Goal: Information Seeking & Learning: Learn about a topic

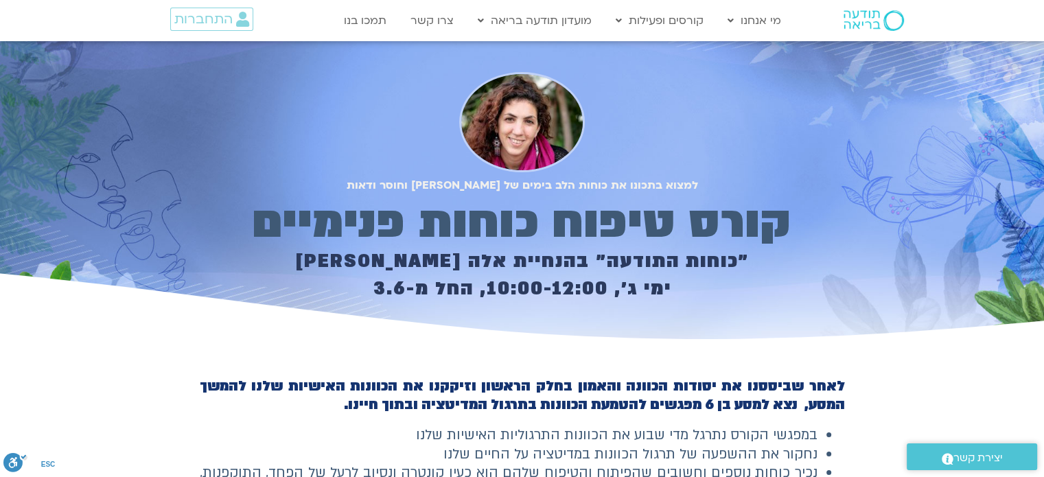
click at [709, 389] on b "לאחר שביססנו את יסודות הכוונה והאמון בחלק הראשון וזיקקנו את הכוונות האישיות שלנ…" at bounding box center [522, 396] width 645 height 38
click at [801, 331] on div "״כוחות התודעה״ בהנחיית אלה [PERSON_NAME] ימי ג׳, 10:00-12:00, החל מ-3.6" at bounding box center [522, 293] width 641 height 101
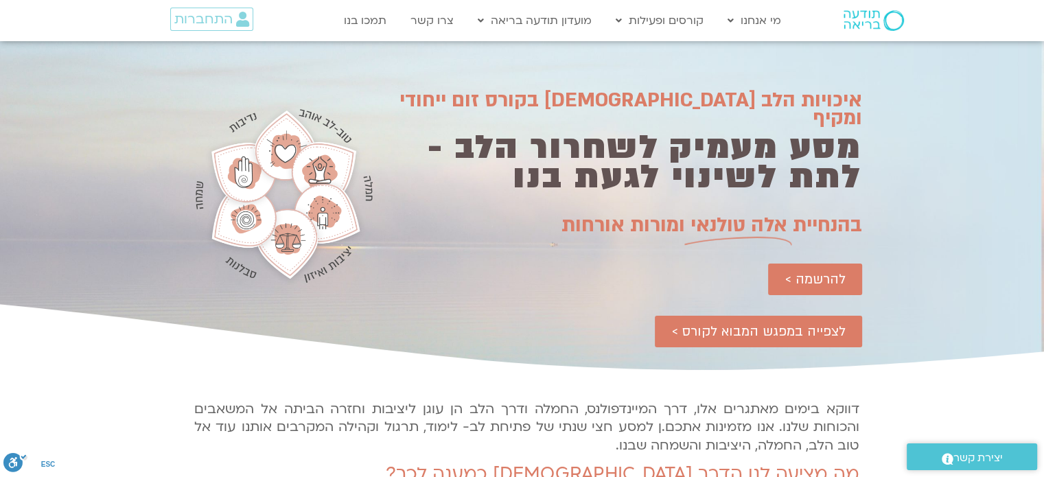
click at [591, 133] on h1 "מסע מעמיק לשחרור הלב - לתת לשינוי לגעת בנו" at bounding box center [625, 162] width 476 height 59
